Goal: Complete application form

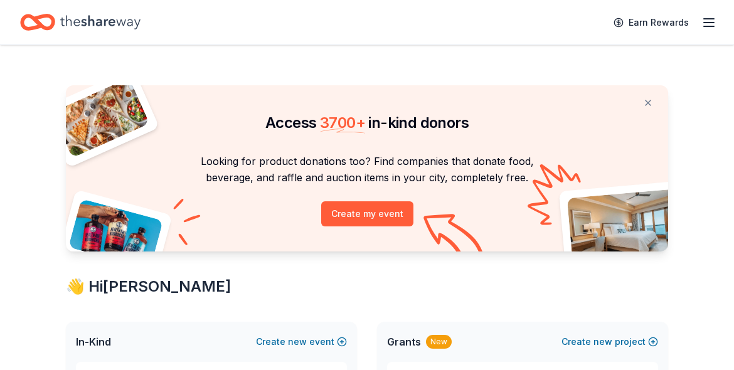
click at [242, 105] on div "Access 3700 + in-kind donors" at bounding box center [367, 111] width 602 height 53
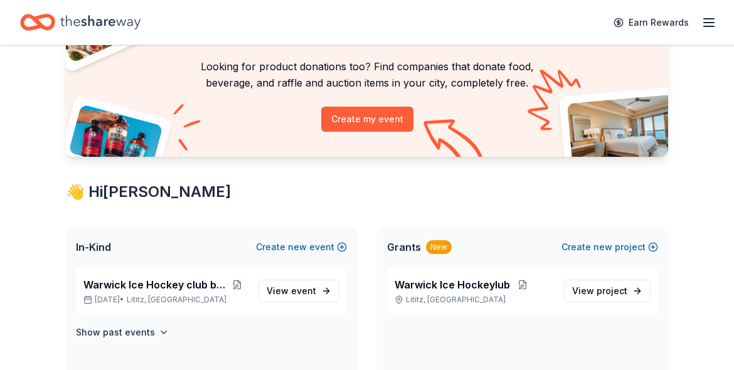
scroll to position [97, 0]
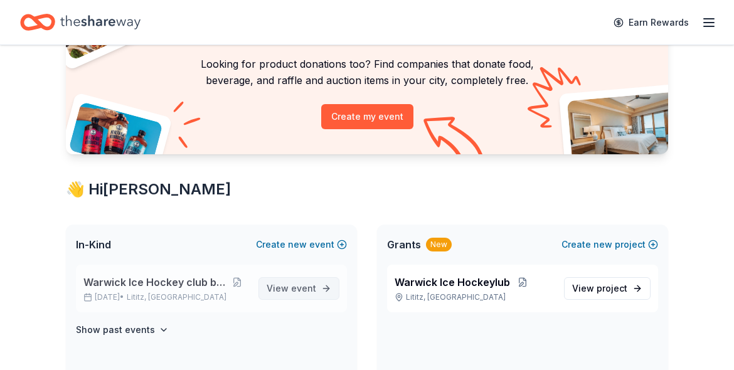
click at [290, 289] on span "View event" at bounding box center [292, 288] width 50 height 15
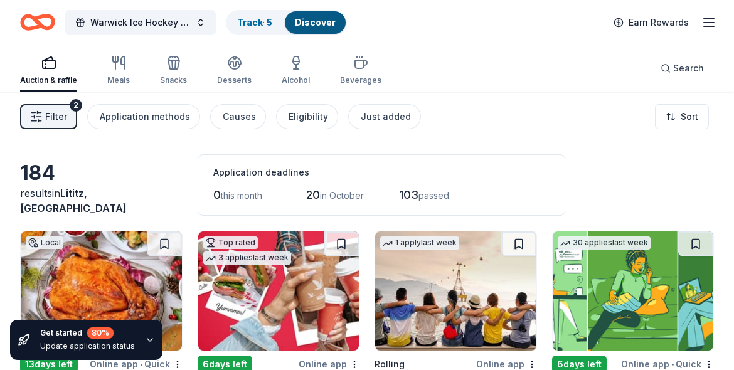
click at [451, 93] on div "Filter 2 Application methods Causes Eligibility Just added Sort" at bounding box center [367, 117] width 734 height 50
click at [450, 104] on div "Filter 2 Application methods Causes Eligibility Just added Sort" at bounding box center [367, 117] width 734 height 50
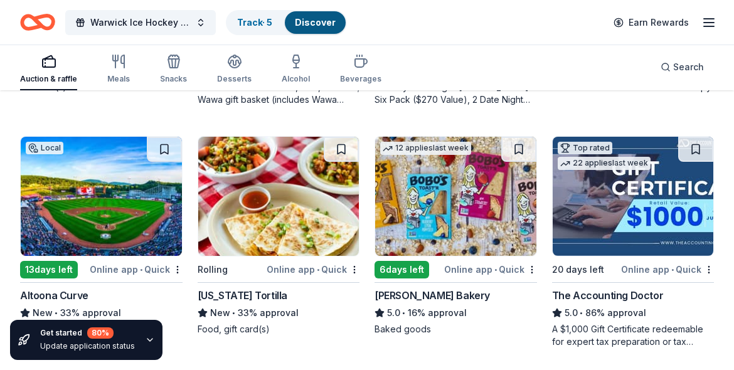
scroll to position [169, 0]
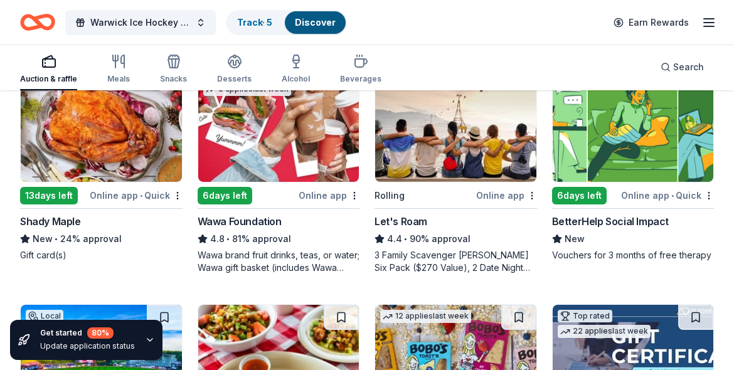
click at [68, 197] on div "13 days left" at bounding box center [49, 196] width 58 height 18
click at [320, 198] on div "Online app" at bounding box center [329, 196] width 61 height 16
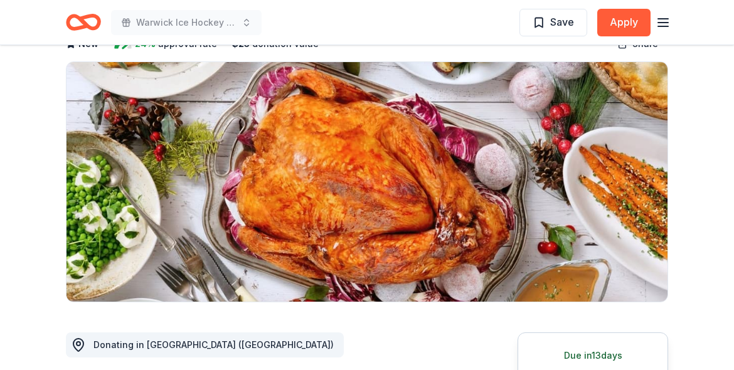
scroll to position [275, 0]
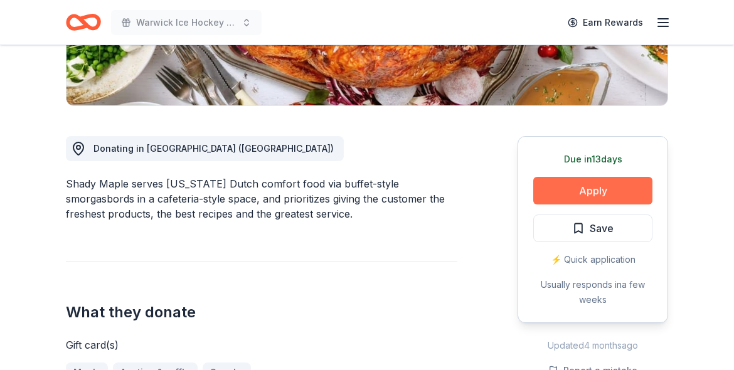
click at [556, 187] on button "Apply" at bounding box center [592, 191] width 119 height 28
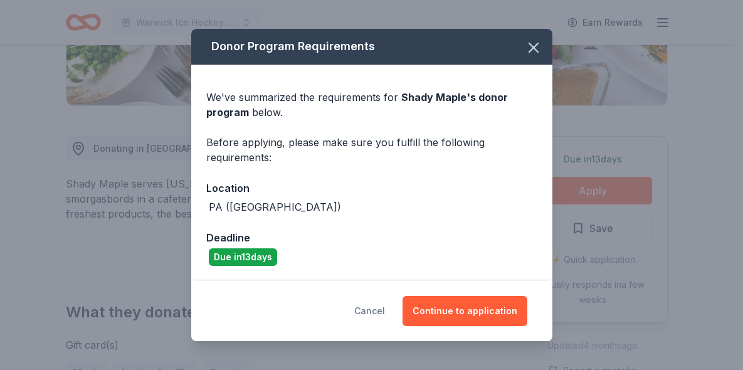
click at [381, 312] on button "Cancel" at bounding box center [369, 311] width 31 height 30
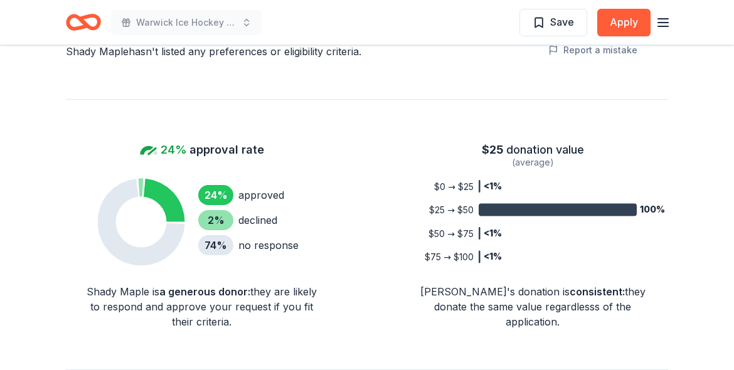
scroll to position [489, 0]
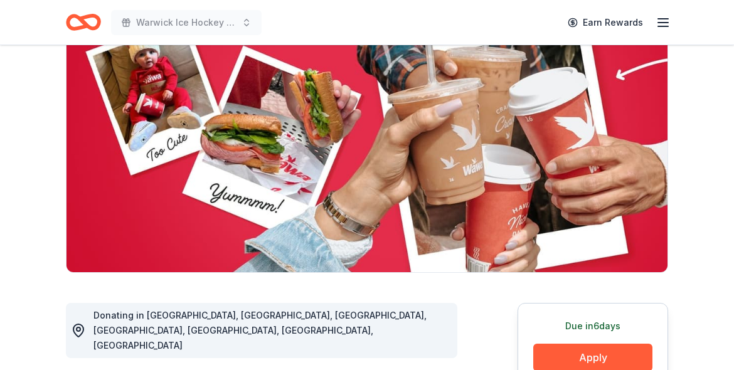
scroll to position [210, 0]
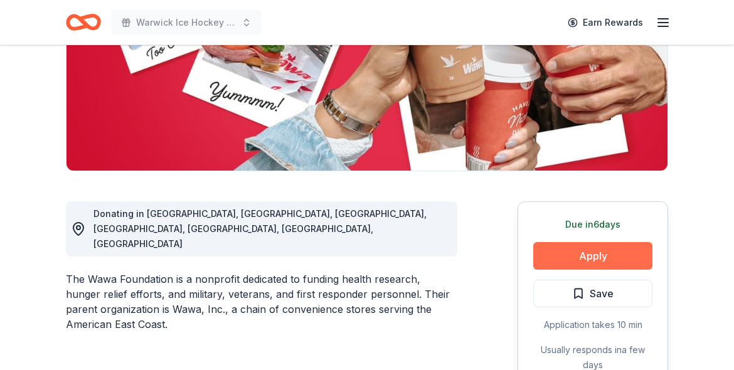
click at [566, 254] on button "Apply" at bounding box center [592, 256] width 119 height 28
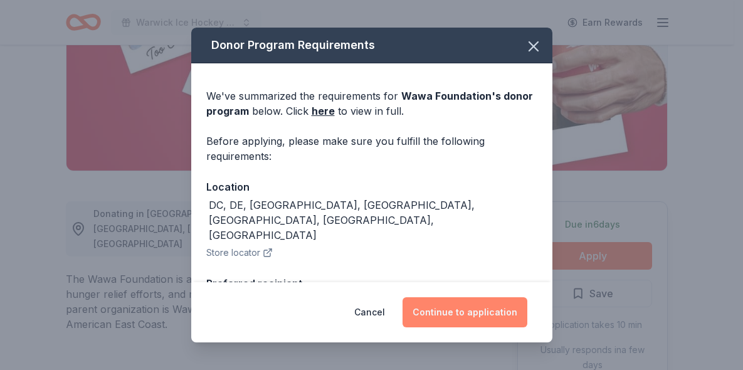
click at [433, 314] on button "Continue to application" at bounding box center [465, 312] width 125 height 30
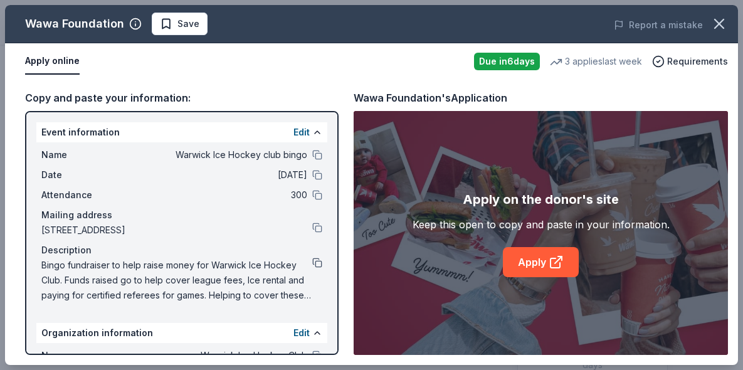
click at [312, 262] on button at bounding box center [317, 263] width 10 height 10
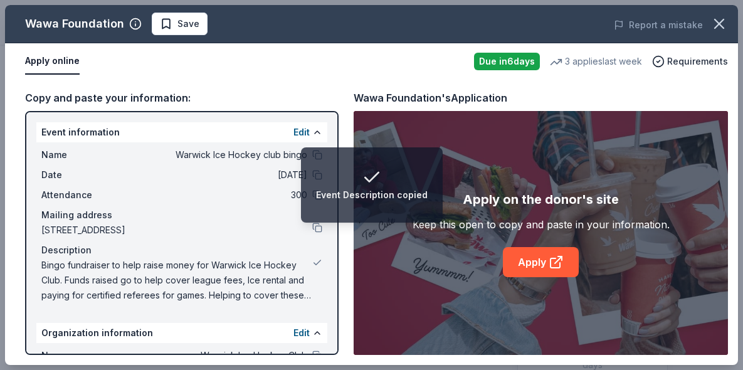
click at [379, 3] on div "Wawa Foundation Save Report a mistake Apply online Due in 6 days 3 applies last…" at bounding box center [371, 185] width 743 height 370
